Goal: Find specific page/section: Find specific page/section

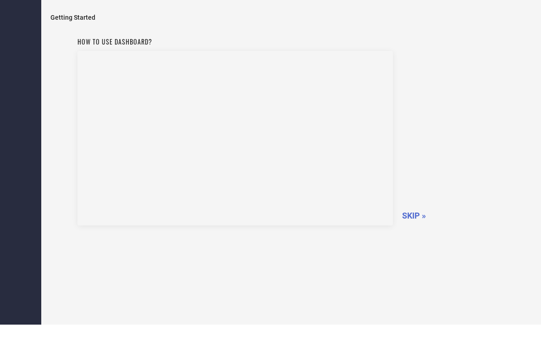
scroll to position [22, 0]
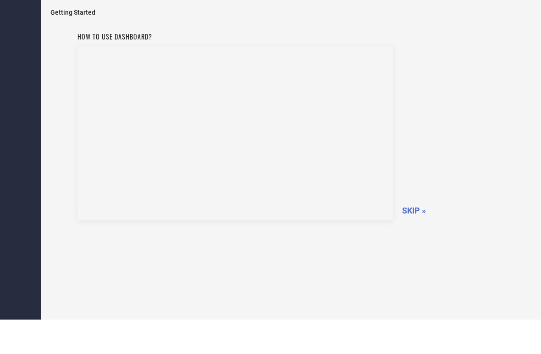
click at [414, 240] on span "SKIP »" at bounding box center [414, 245] width 24 height 10
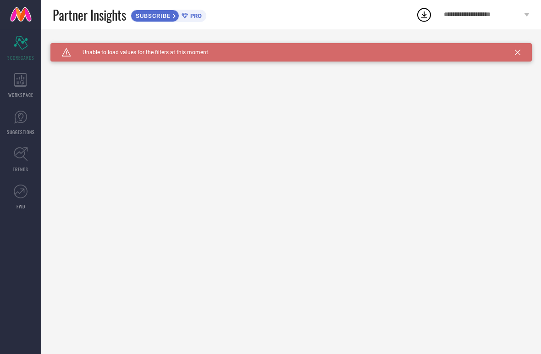
click at [22, 122] on icon at bounding box center [21, 117] width 14 height 14
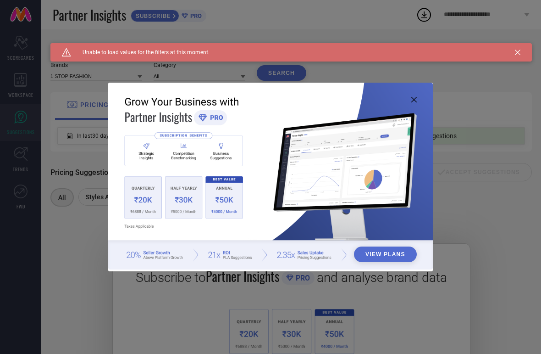
click at [407, 105] on img at bounding box center [270, 176] width 325 height 187
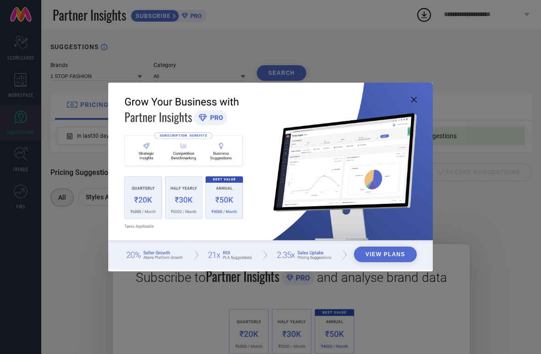
click at [412, 100] on icon at bounding box center [414, 100] width 6 height 6
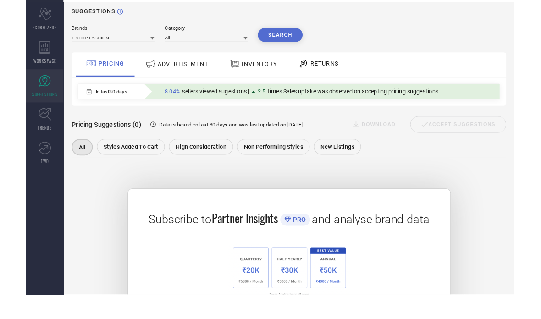
scroll to position [24, 0]
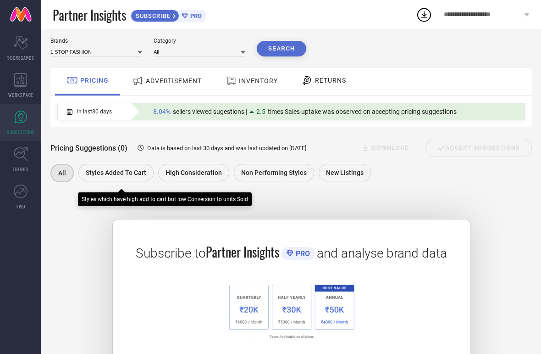
click at [134, 176] on span "Styles Added To Cart" at bounding box center [116, 172] width 61 height 7
click at [185, 84] on span "ADVERTISEMENT" at bounding box center [174, 80] width 56 height 7
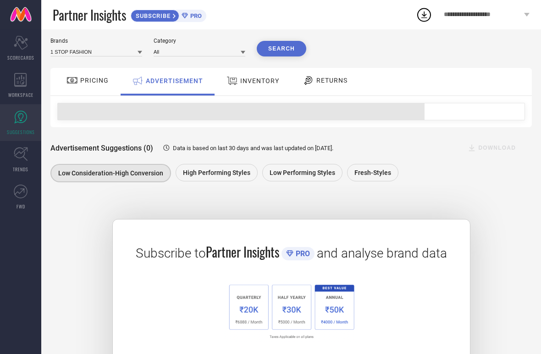
click at [266, 94] on div "INVENTORY" at bounding box center [253, 82] width 76 height 28
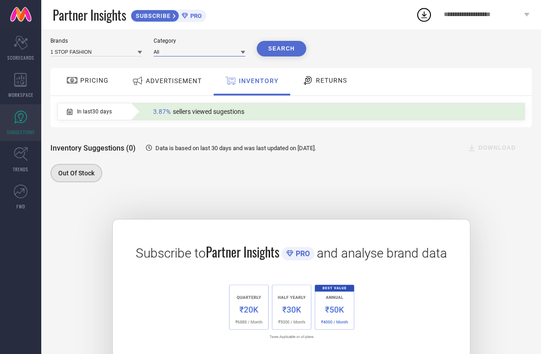
click at [226, 50] on input at bounding box center [200, 52] width 92 height 10
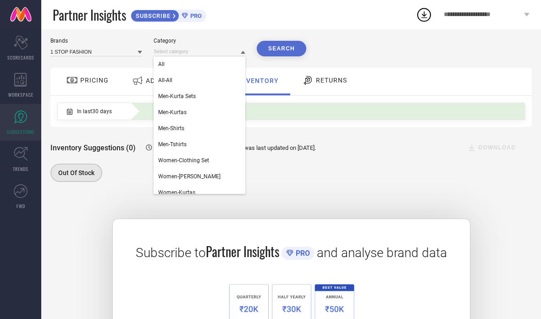
click at [405, 52] on div "Brands 1 STOP FASHION Category All All-All Men-Kurta Sets Men-Kurtas Men-Shirts…" at bounding box center [291, 47] width 482 height 19
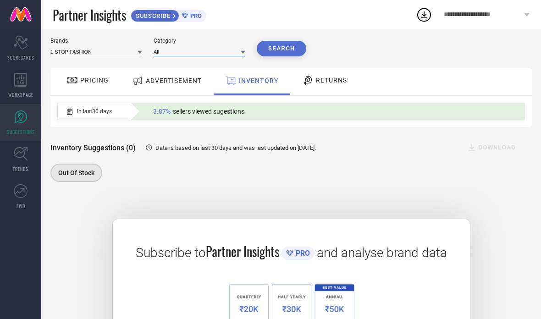
click at [206, 55] on input at bounding box center [200, 52] width 92 height 10
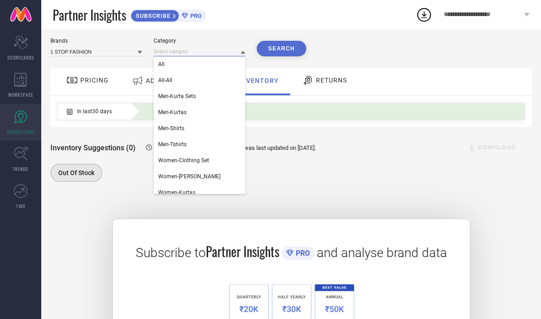
scroll to position [0, 0]
click at [381, 40] on div "Brands 1 STOP FASHION Category All All-All Men-Kurta Sets Men-Kurtas Men-Shirts…" at bounding box center [291, 47] width 482 height 19
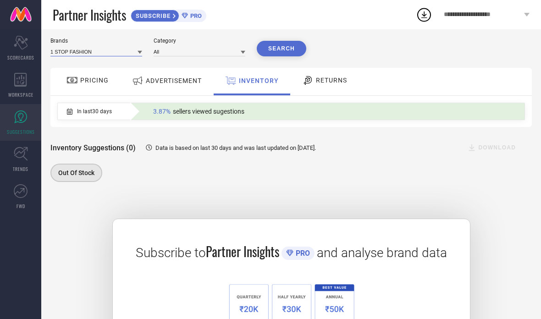
click at [121, 56] on input at bounding box center [96, 52] width 92 height 10
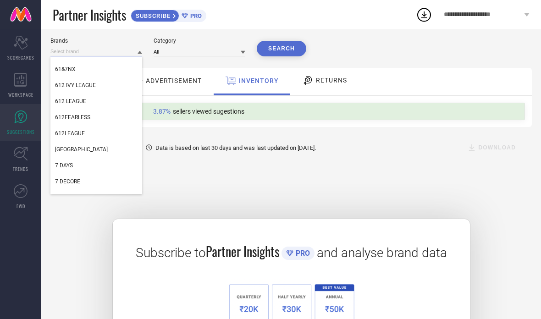
scroll to position [526, 0]
click at [100, 50] on input at bounding box center [96, 52] width 92 height 10
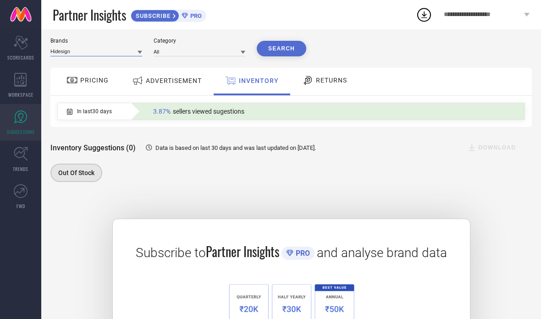
type input "Hidesign"
click at [279, 50] on button "Search" at bounding box center [282, 49] width 50 height 16
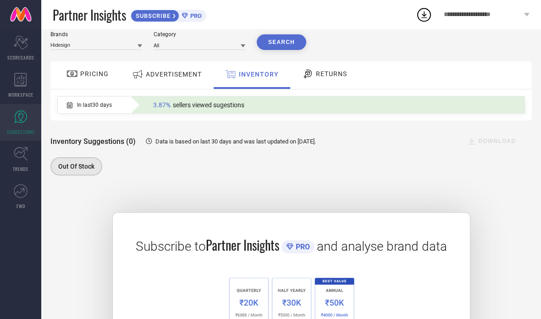
scroll to position [0, 0]
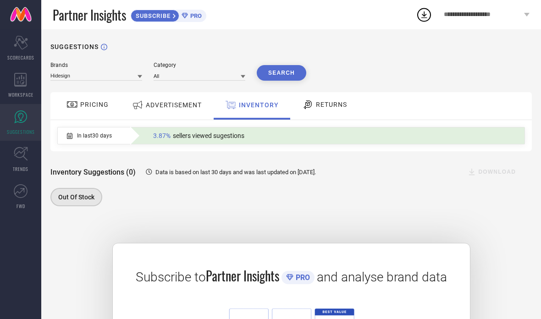
click at [186, 5] on div "Partner Insights SUBSCRIBE PRO" at bounding box center [234, 14] width 363 height 29
click at [196, 16] on span "PRO" at bounding box center [195, 15] width 14 height 7
